Goal: Transaction & Acquisition: Download file/media

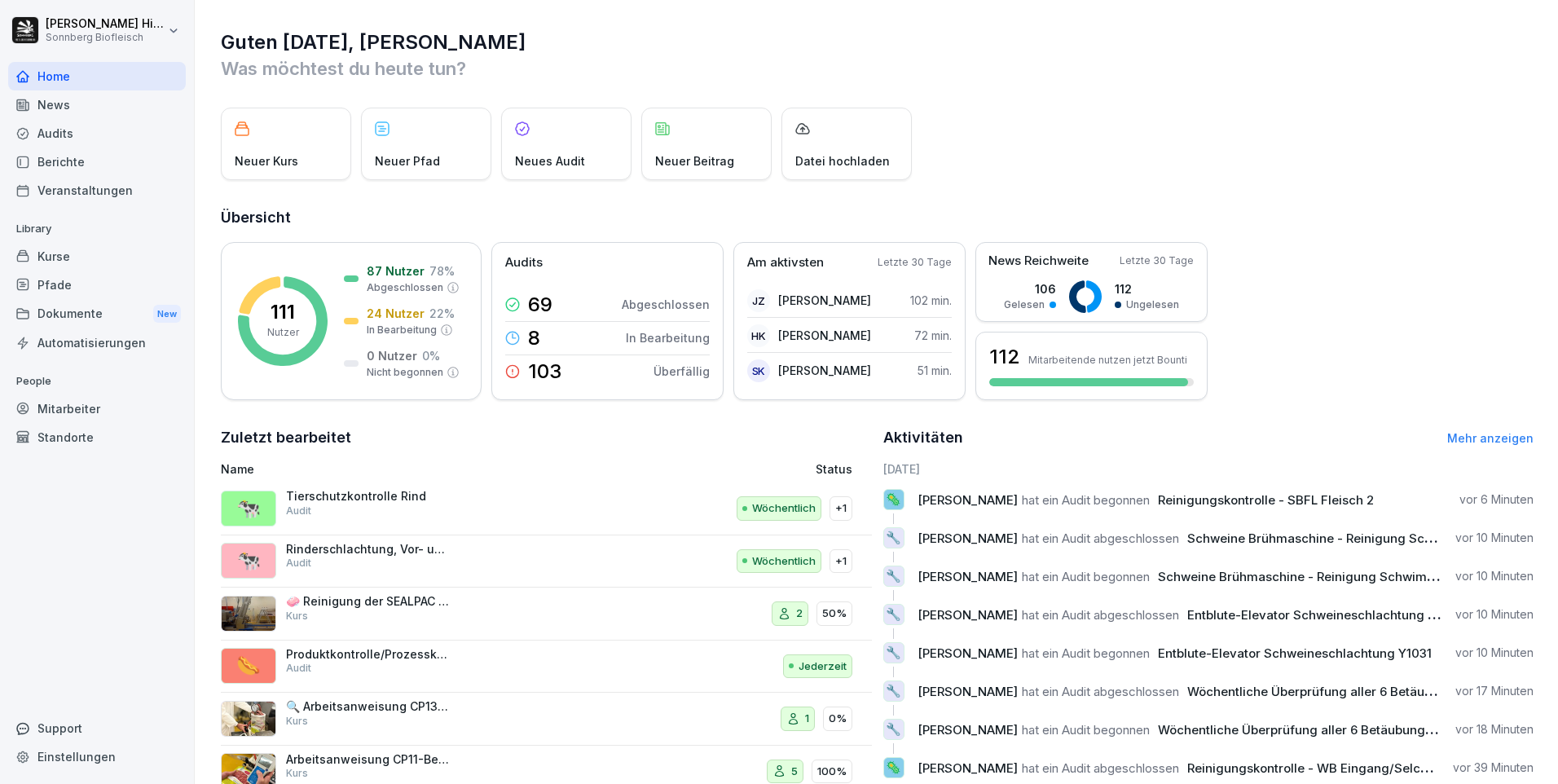
click at [93, 132] on div "Audits" at bounding box center [96, 133] width 177 height 29
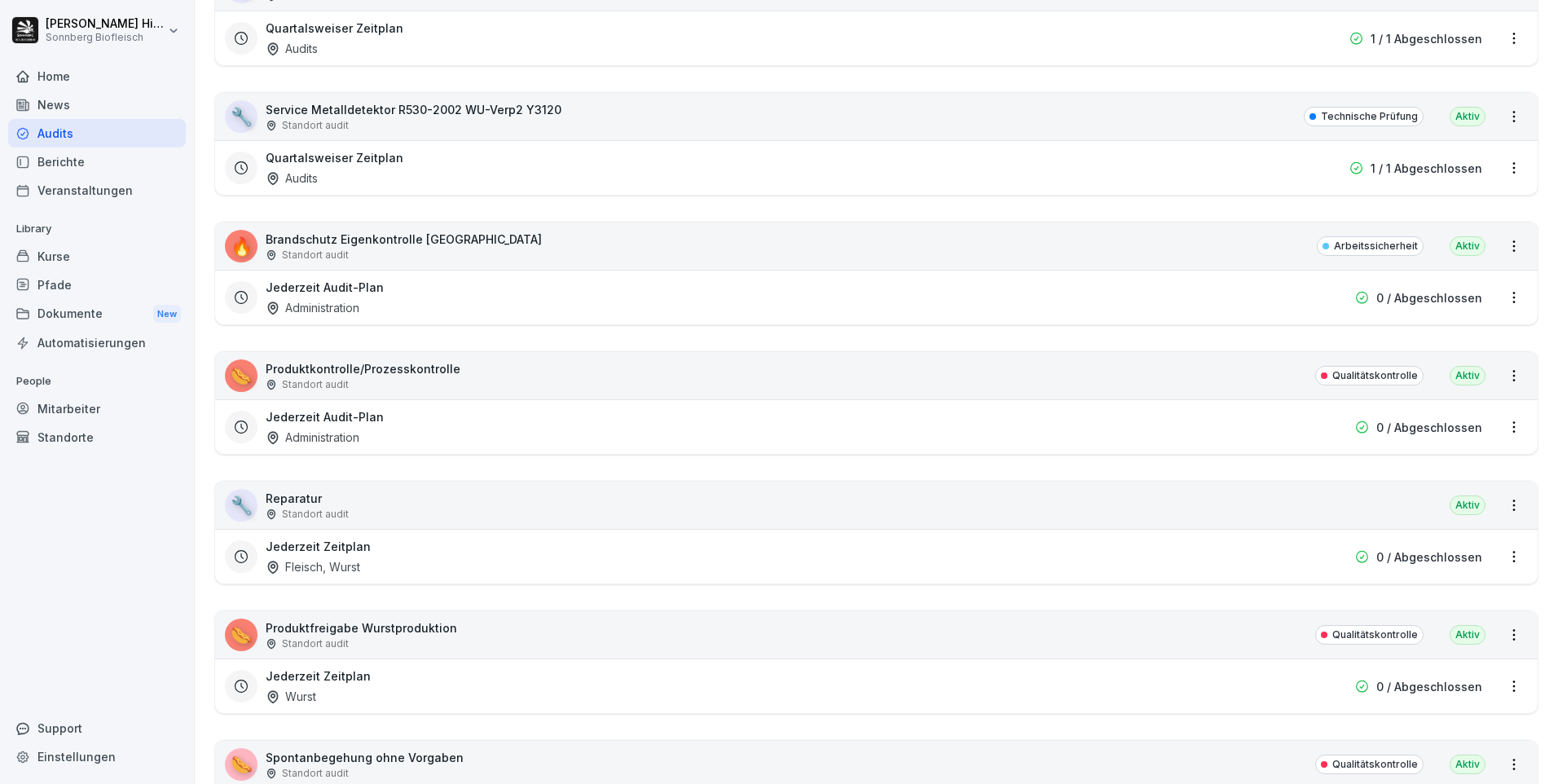
scroll to position [10021, 0]
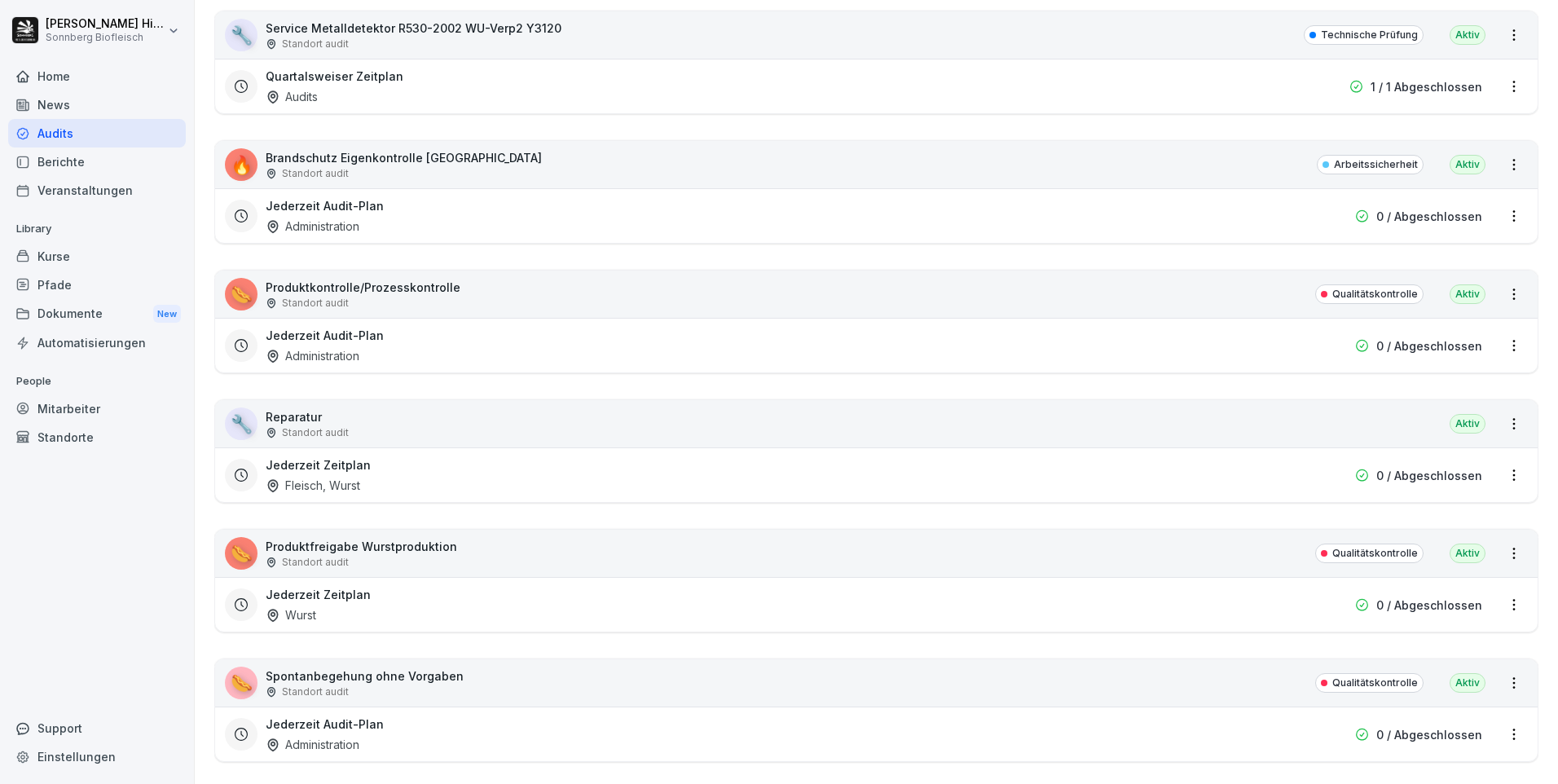
click at [348, 556] on div "Standort audit" at bounding box center [361, 562] width 191 height 15
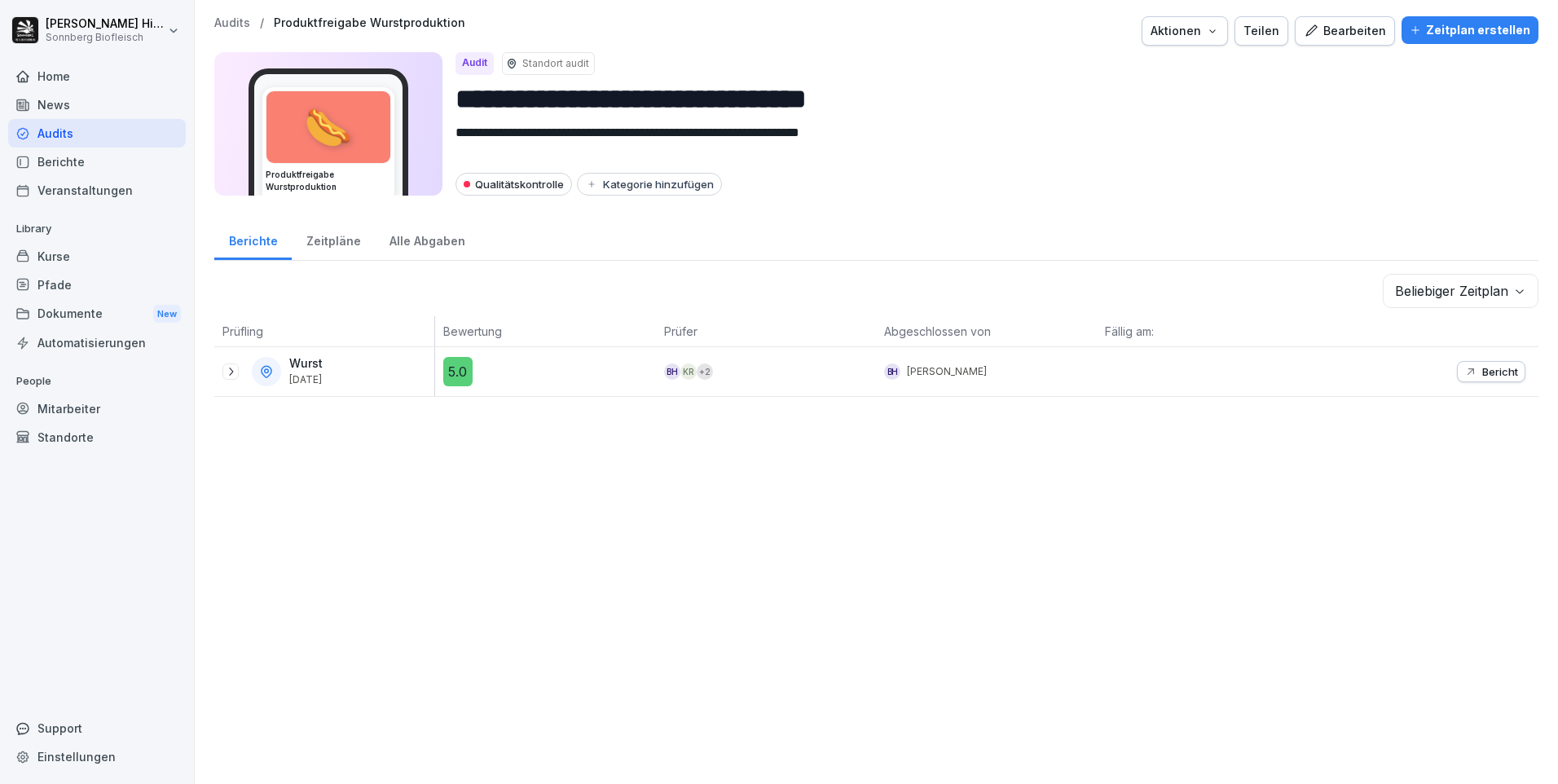
click at [234, 375] on icon at bounding box center [230, 371] width 13 height 13
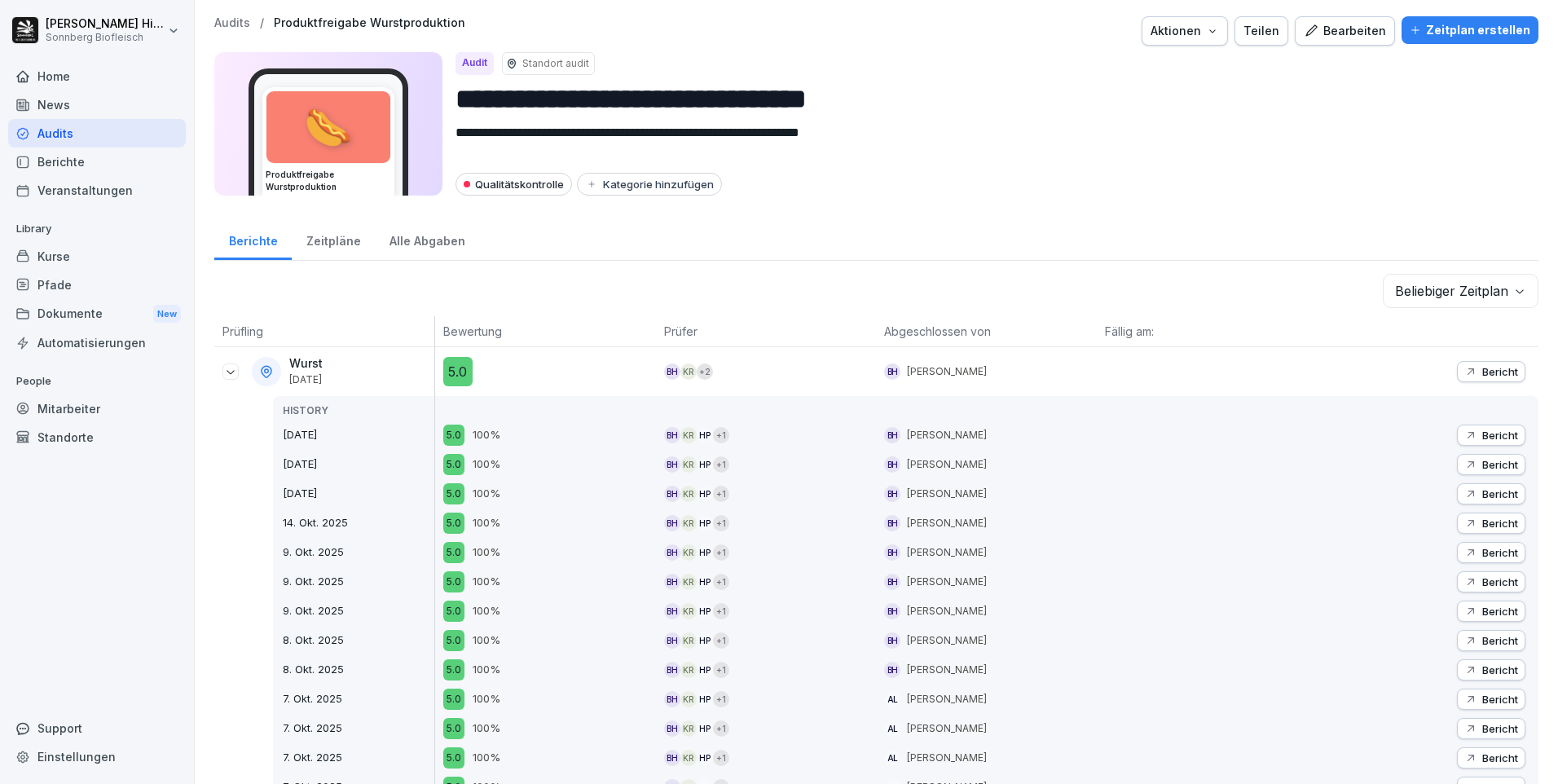
click at [1482, 369] on p "Bericht" at bounding box center [1499, 371] width 35 height 13
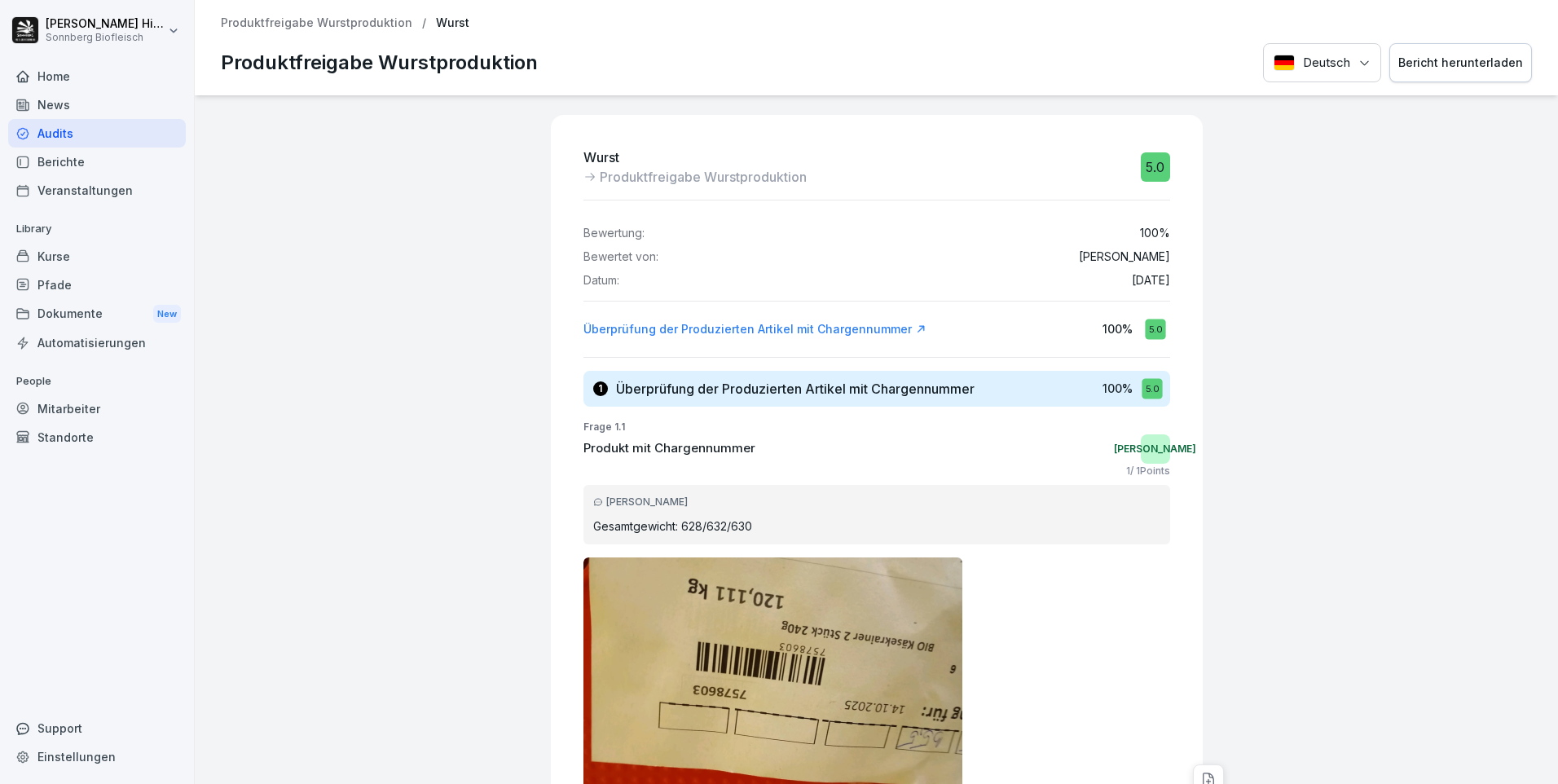
click at [1431, 65] on div "Bericht herunterladen" at bounding box center [1460, 62] width 125 height 18
click at [302, 226] on div "Wurst Produktfreigabe Wurstproduktion 5.0 Bewertung: 100 % Bewertet von: [PERSO…" at bounding box center [876, 439] width 1363 height 688
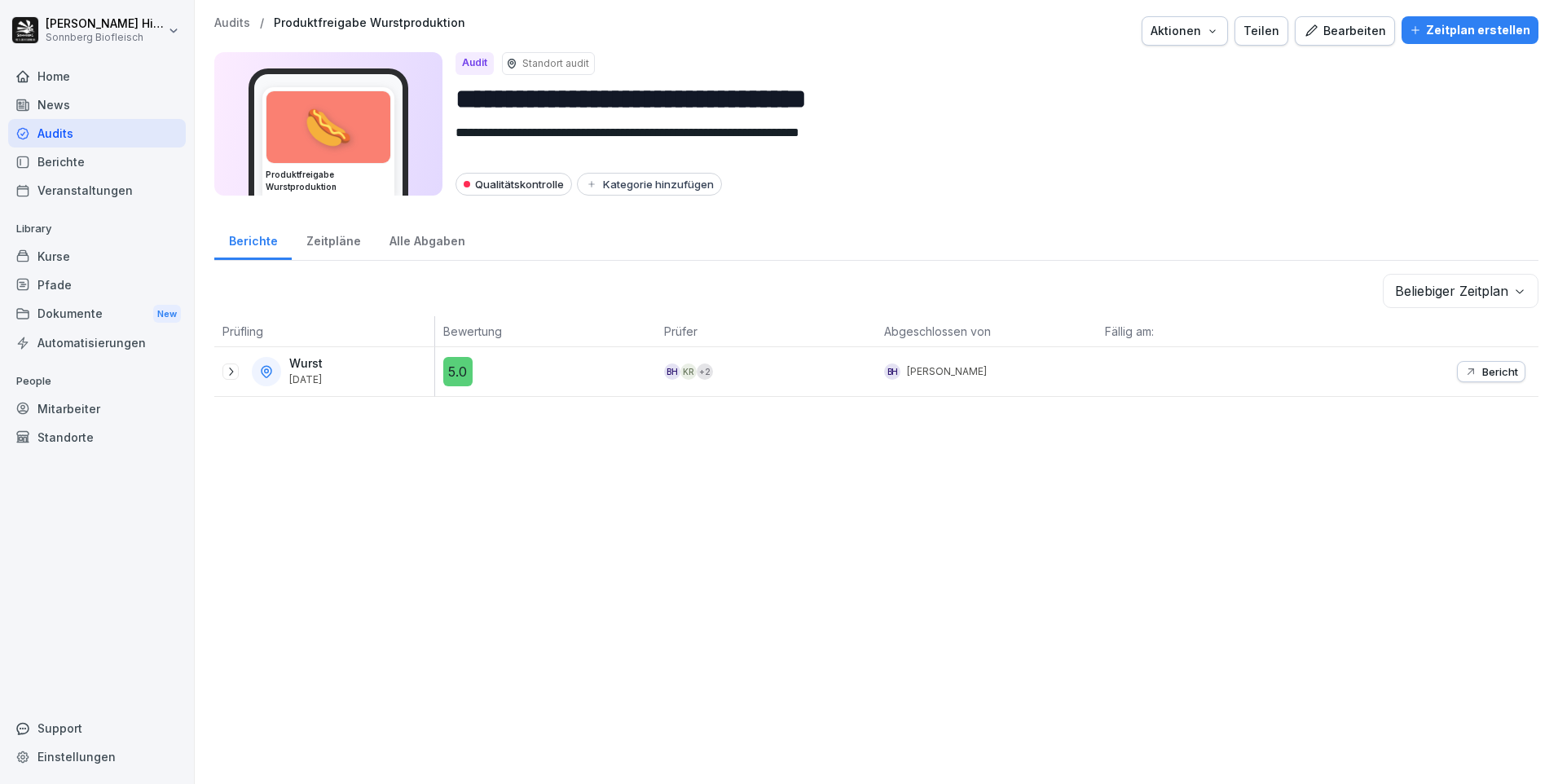
click at [234, 365] on icon at bounding box center [230, 371] width 13 height 13
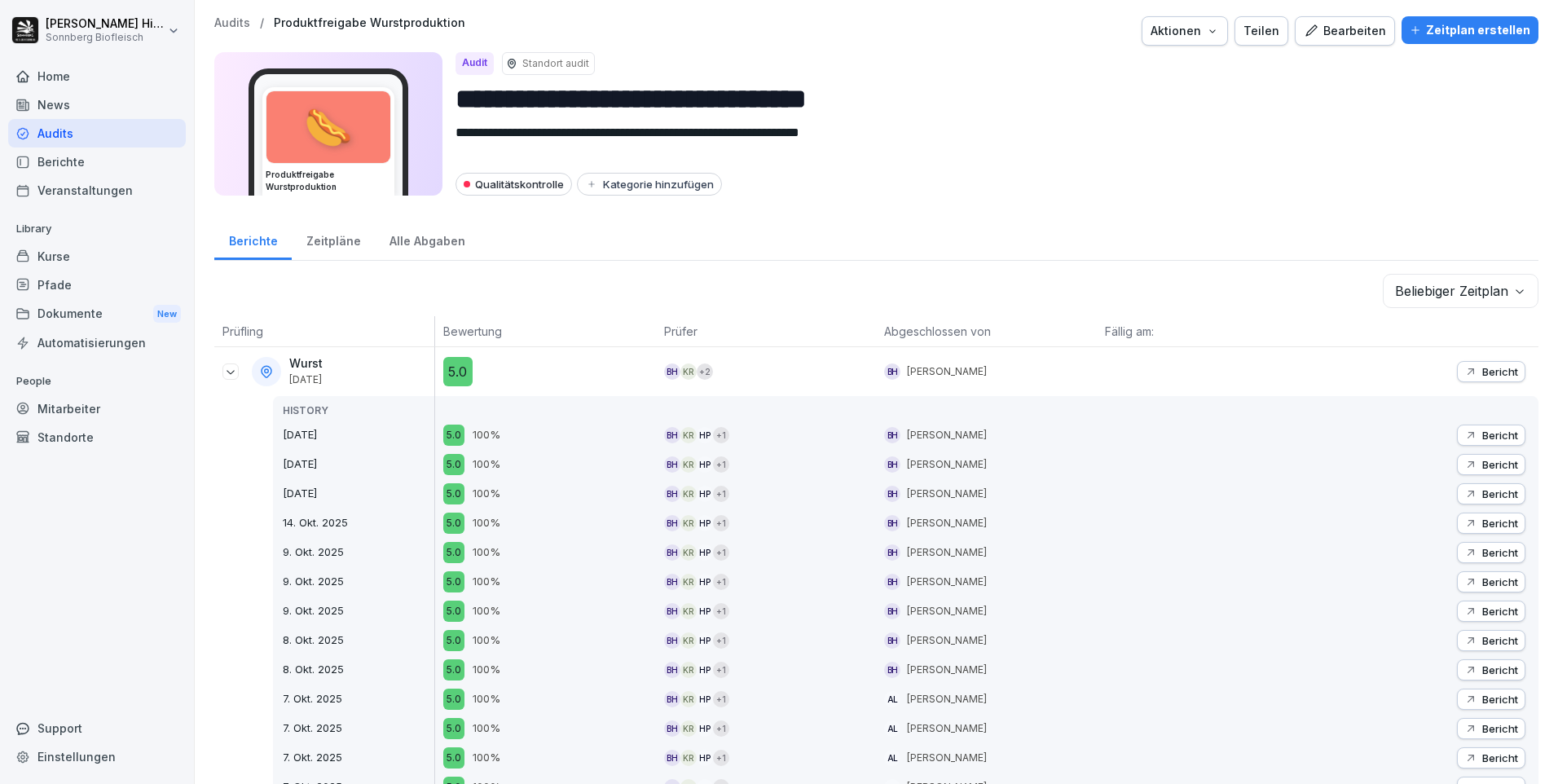
click at [1482, 434] on p "Bericht" at bounding box center [1499, 435] width 35 height 13
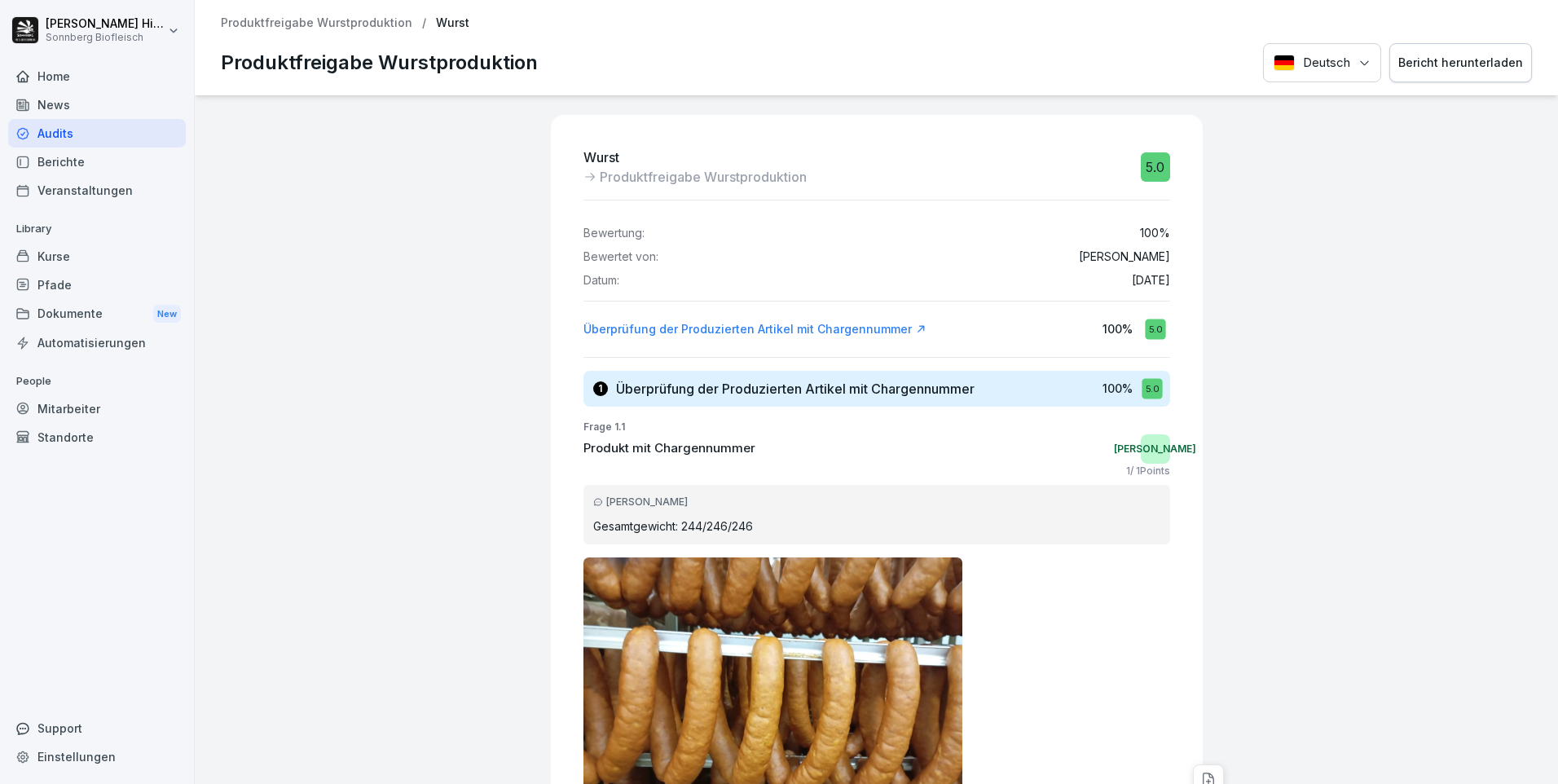
click at [1452, 62] on div "Bericht herunterladen" at bounding box center [1460, 62] width 125 height 18
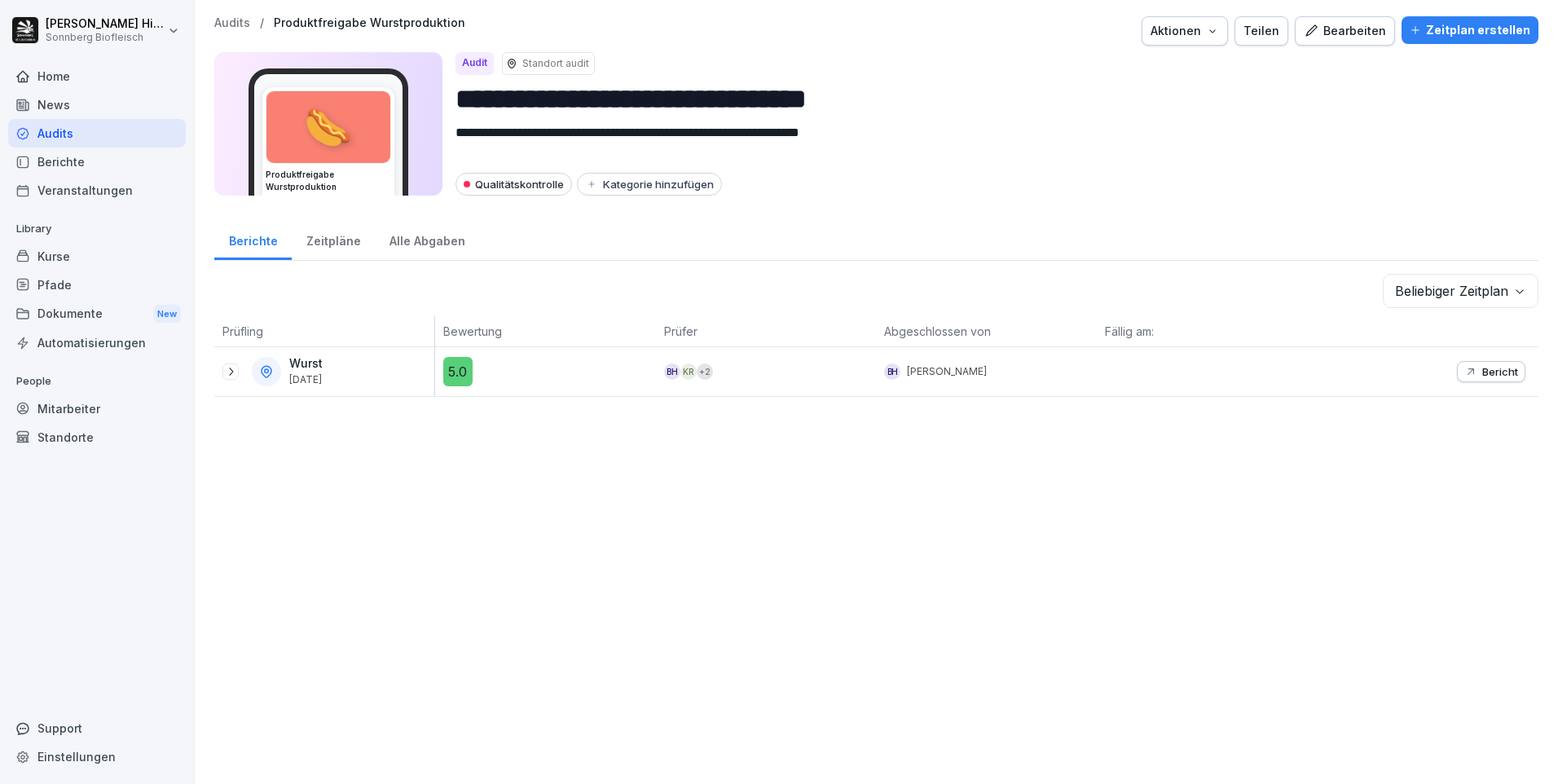
click at [234, 375] on icon at bounding box center [230, 371] width 13 height 13
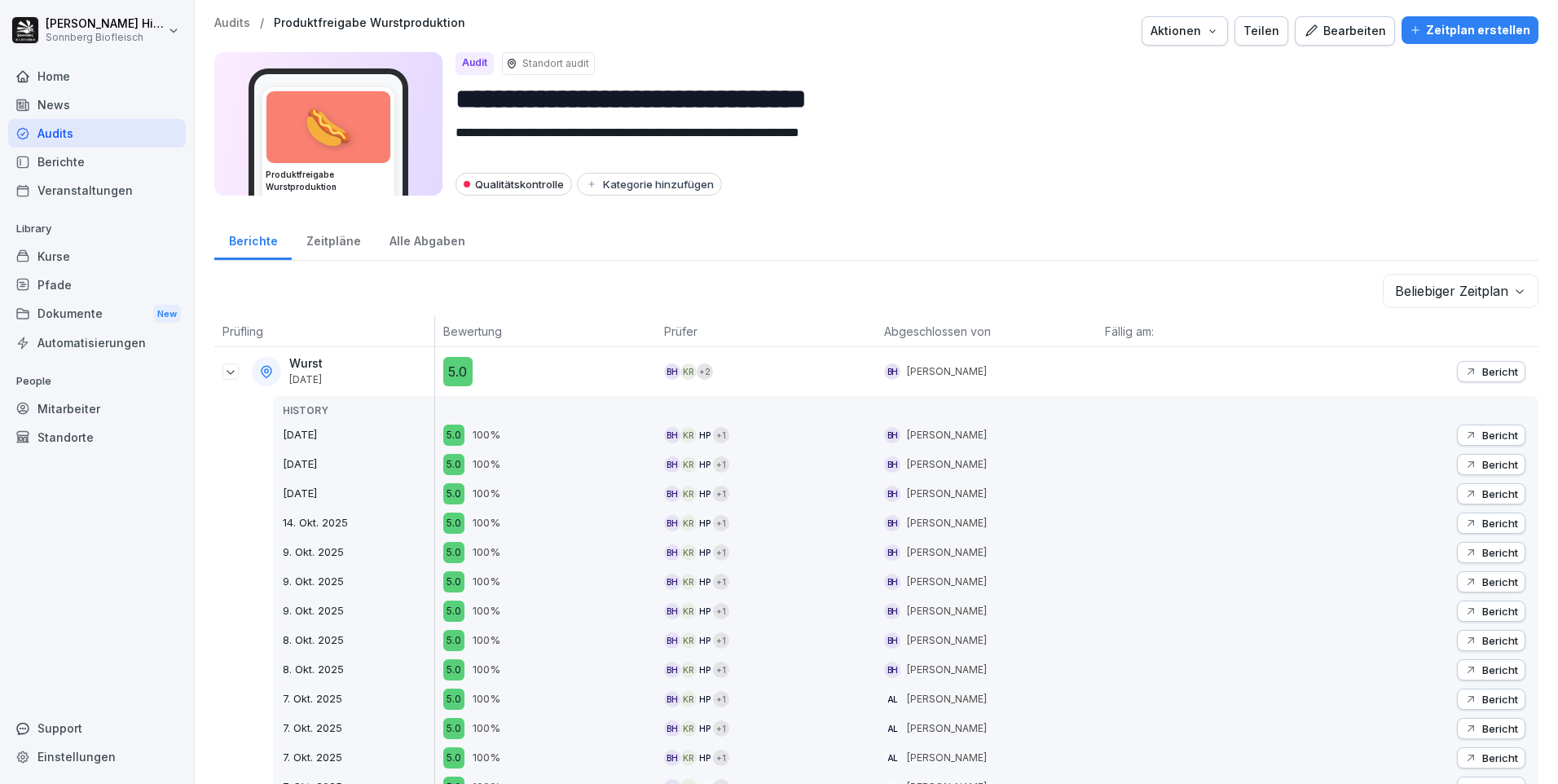
click at [1495, 469] on p "Bericht" at bounding box center [1499, 464] width 35 height 13
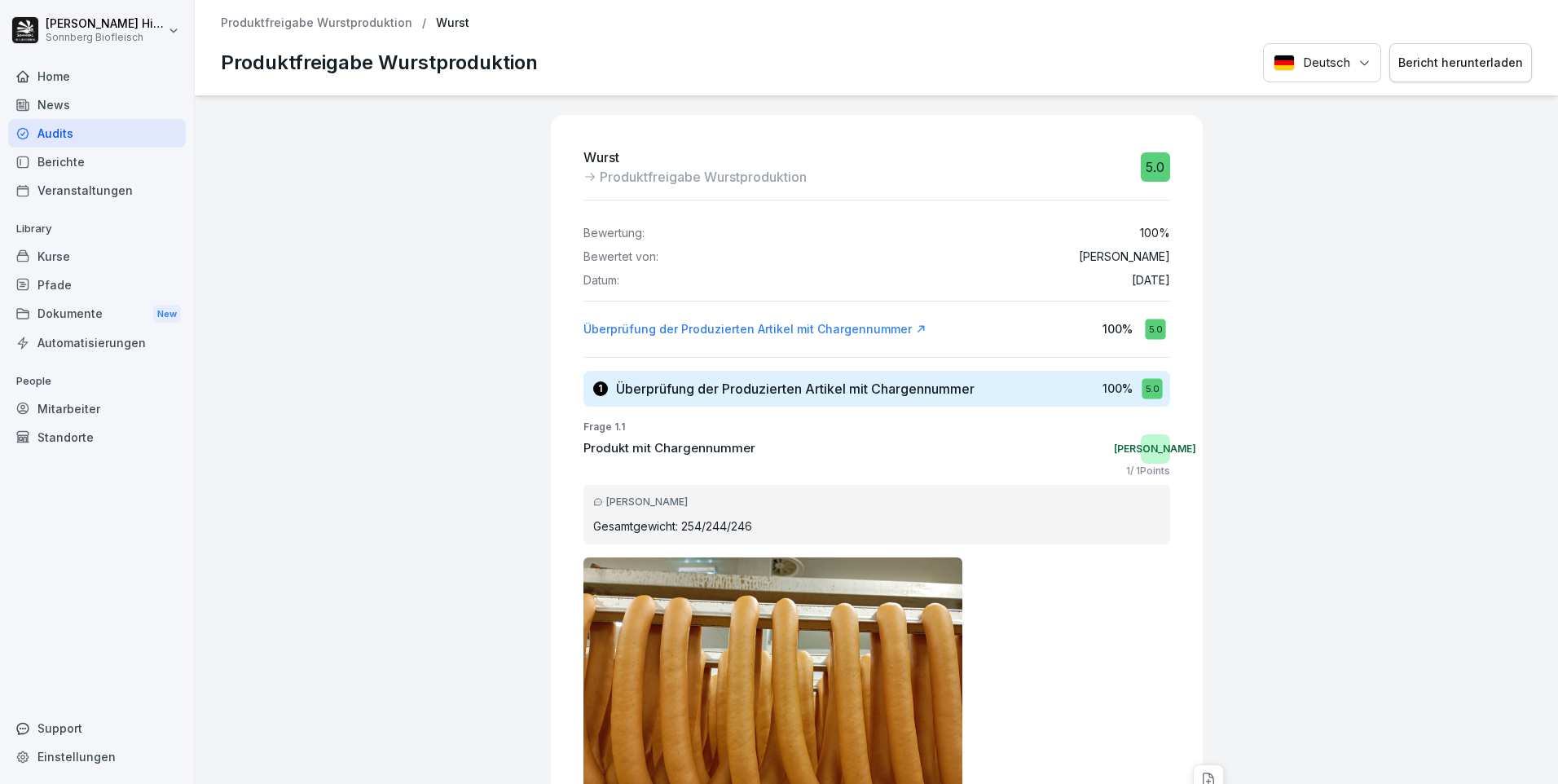
click at [1435, 62] on div "Bericht herunterladen" at bounding box center [1460, 62] width 125 height 18
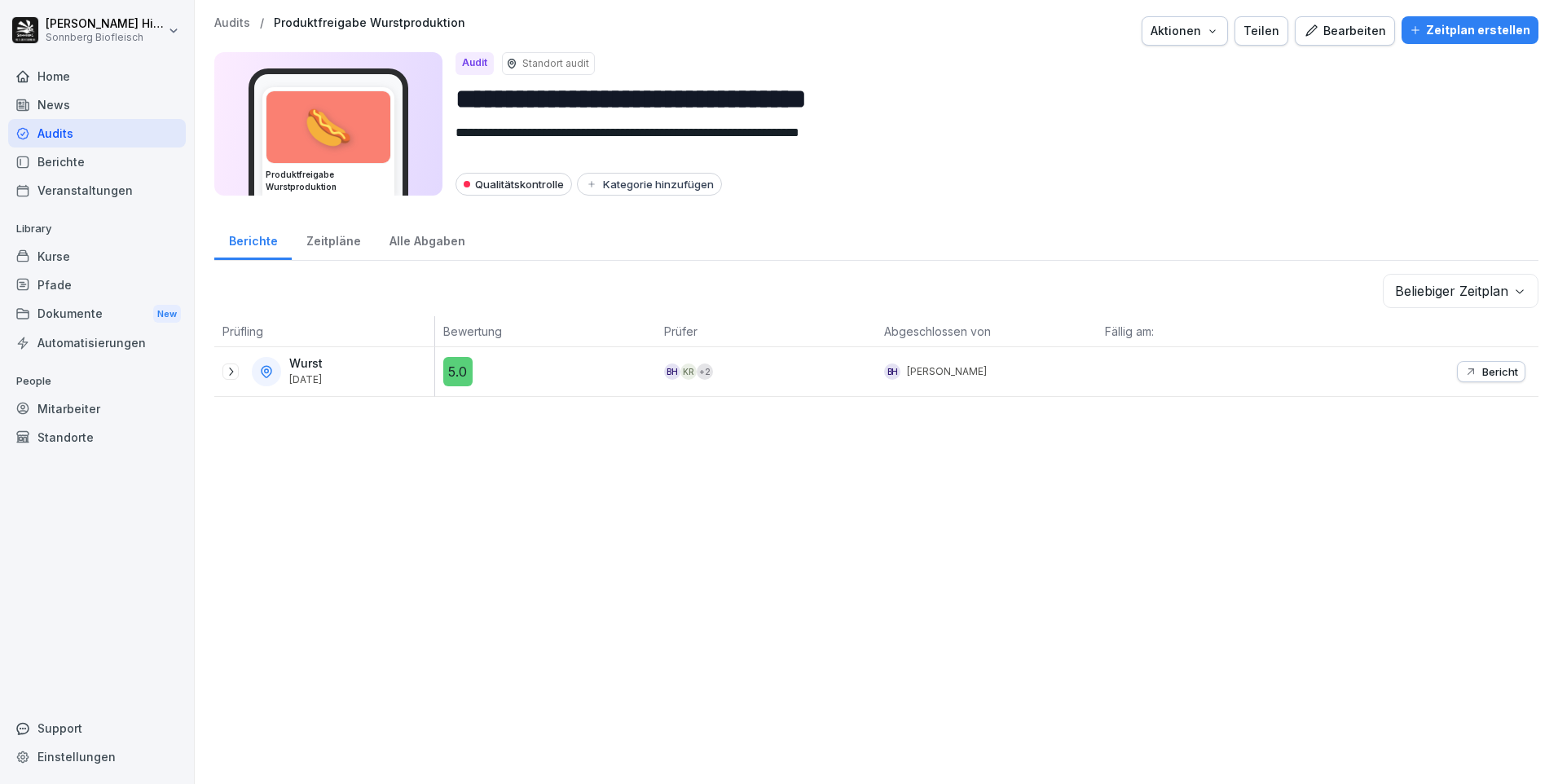
click at [227, 379] on div at bounding box center [230, 371] width 16 height 16
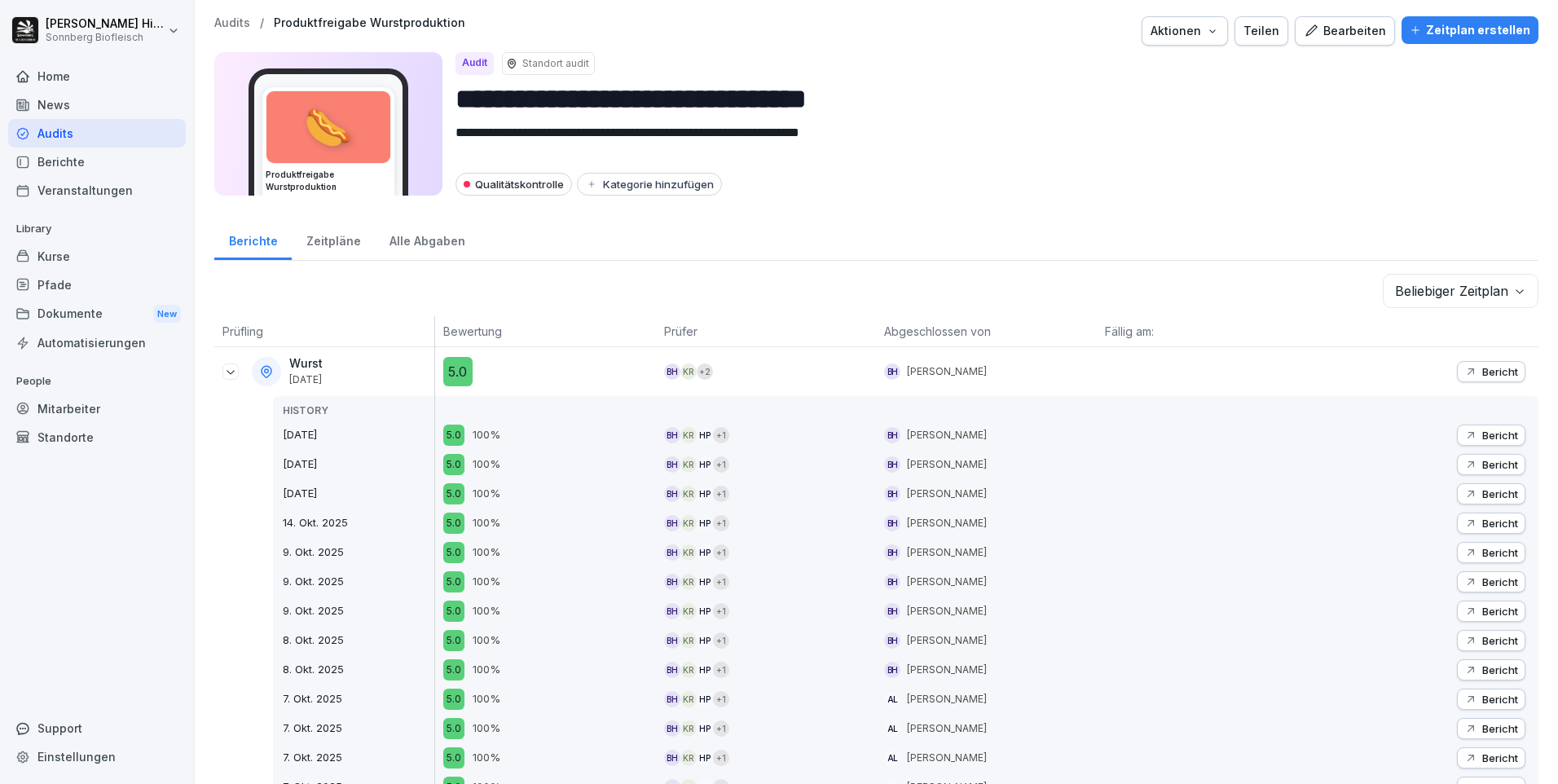
click at [1467, 493] on div "Bericht" at bounding box center [1491, 494] width 54 height 13
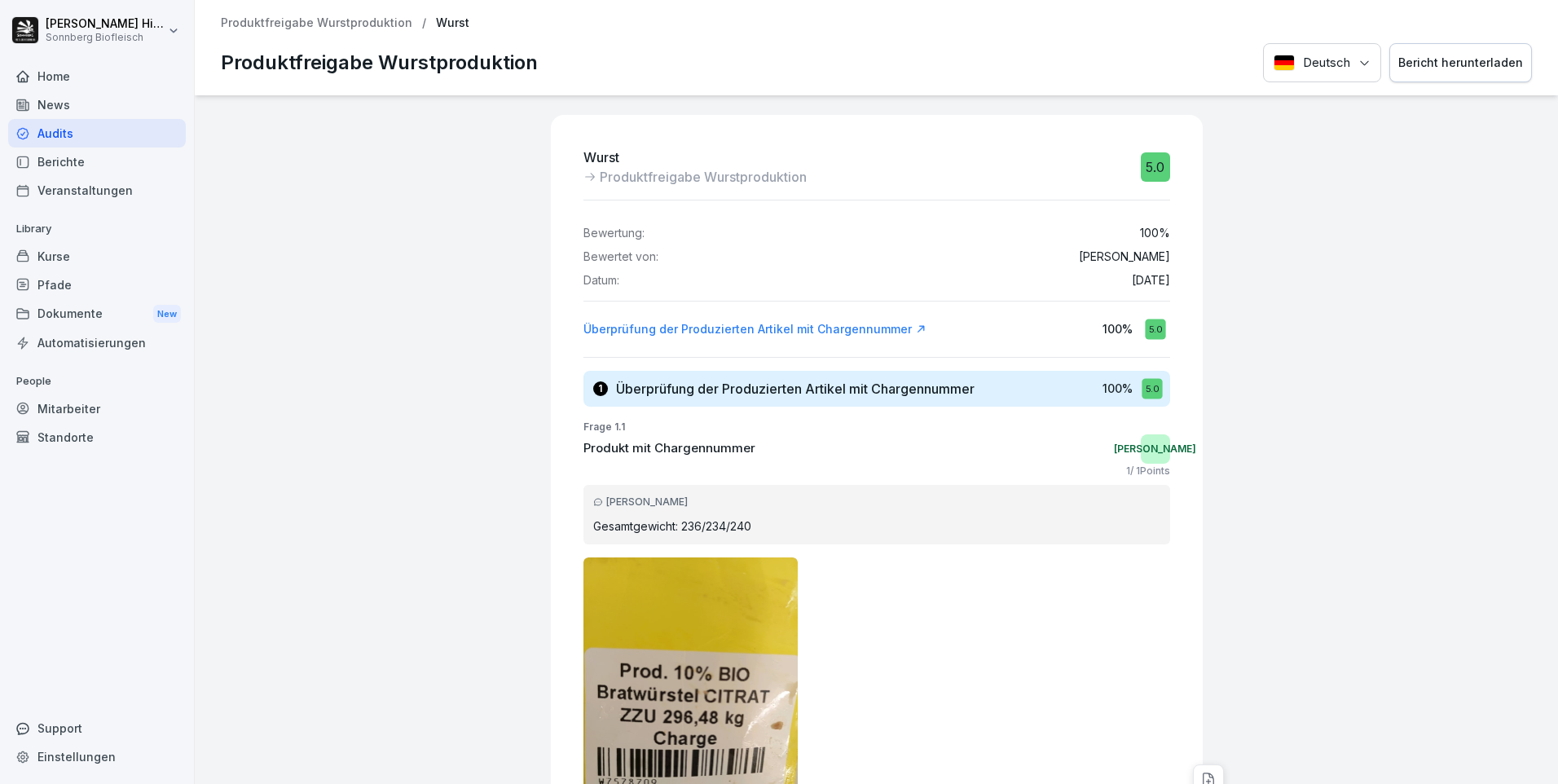
click at [1453, 71] on div "Bericht herunterladen" at bounding box center [1460, 62] width 125 height 18
